Goal: Navigation & Orientation: Understand site structure

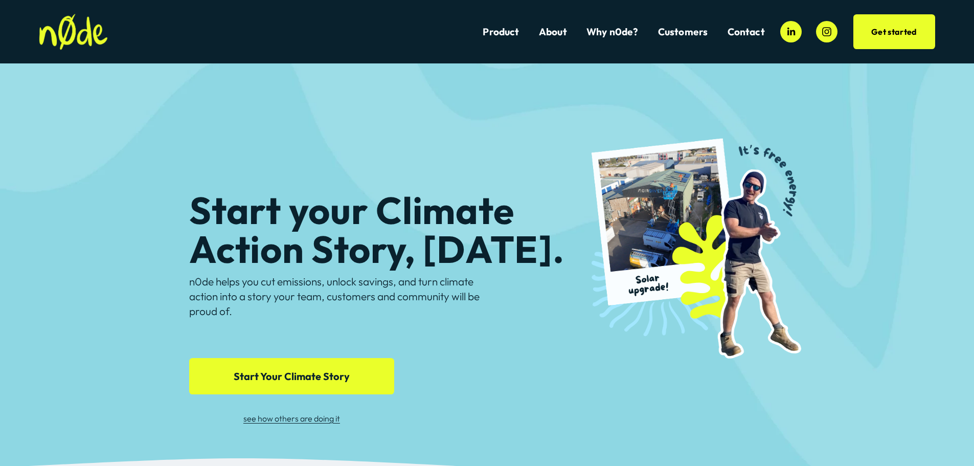
click at [499, 34] on link "Product" at bounding box center [501, 32] width 36 height 14
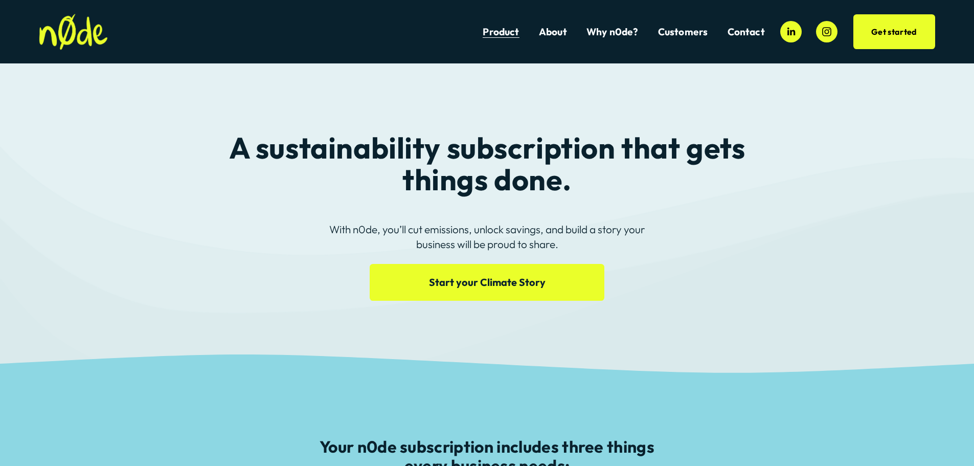
click at [562, 34] on link "About" at bounding box center [553, 32] width 28 height 14
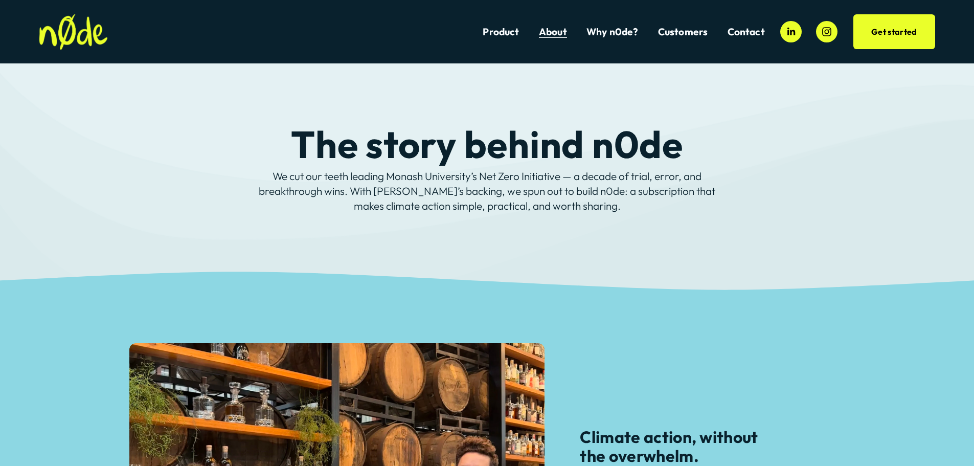
click at [619, 33] on link "Why n0de?" at bounding box center [612, 32] width 52 height 14
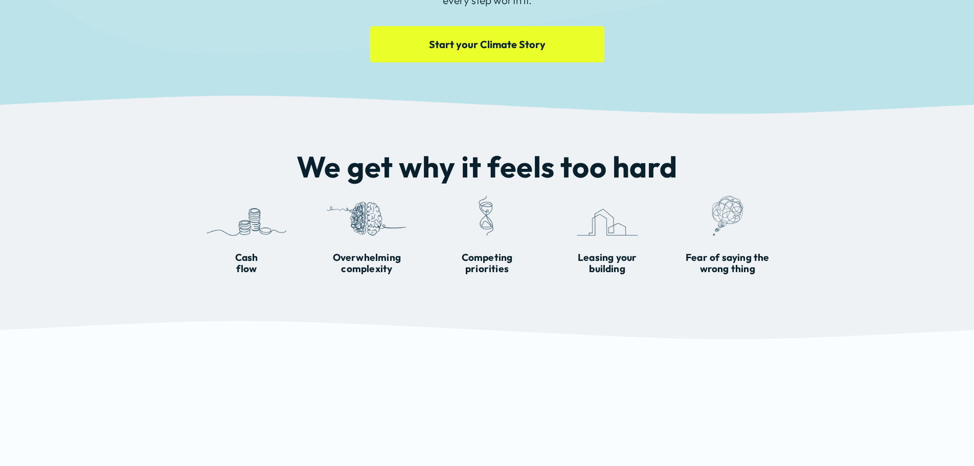
scroll to position [204, 0]
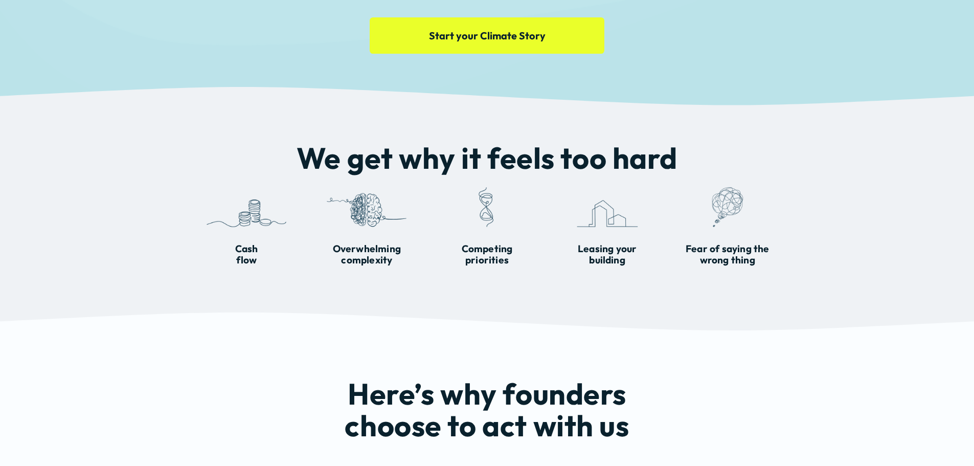
drag, startPoint x: 121, startPoint y: 158, endPoint x: 482, endPoint y: 21, distance: 386.5
click at [123, 158] on div "We get why it feels too hard" at bounding box center [487, 209] width 974 height 142
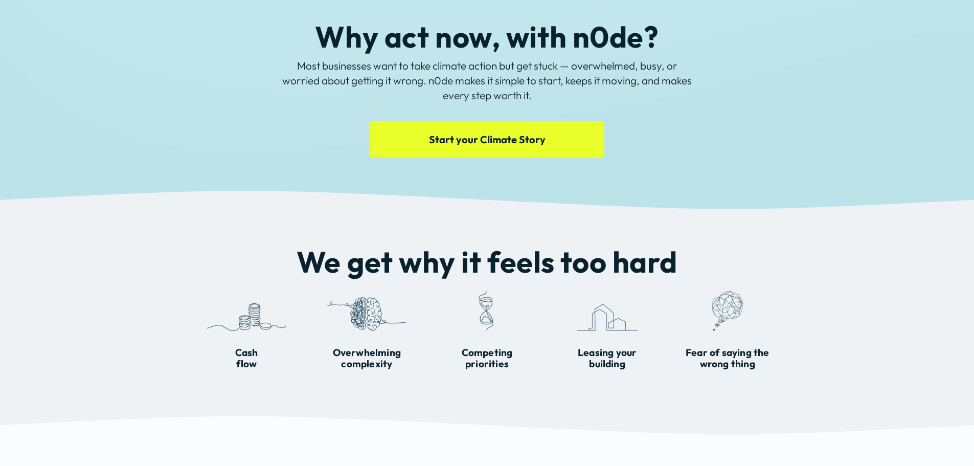
scroll to position [0, 0]
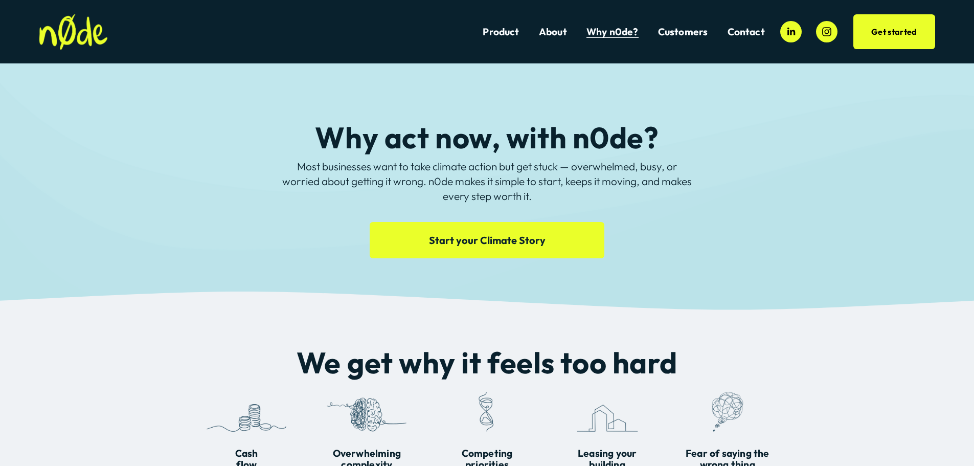
click at [77, 29] on img at bounding box center [73, 32] width 69 height 36
